Goal: Check status: Check status

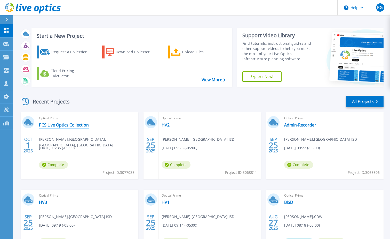
click at [65, 125] on link "PCS Live Optics Collection" at bounding box center [64, 124] width 50 height 5
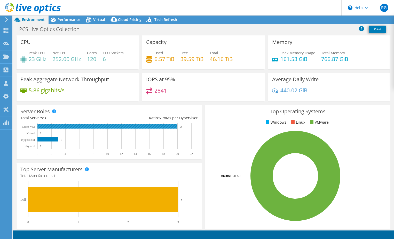
select select "USD"
